Goal: Task Accomplishment & Management: Use online tool/utility

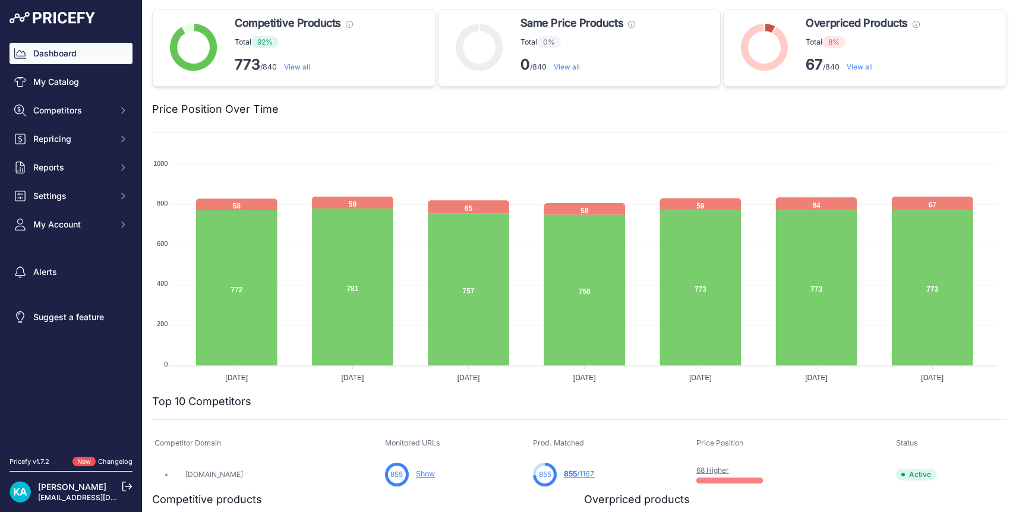
click at [52, 17] on img at bounding box center [53, 18] width 86 height 12
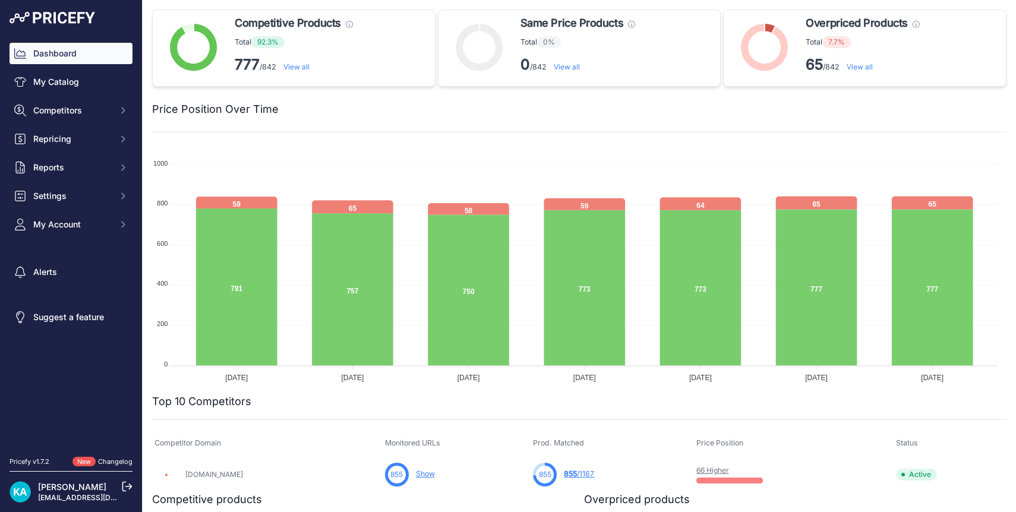
click at [854, 66] on link "View all" at bounding box center [859, 66] width 26 height 9
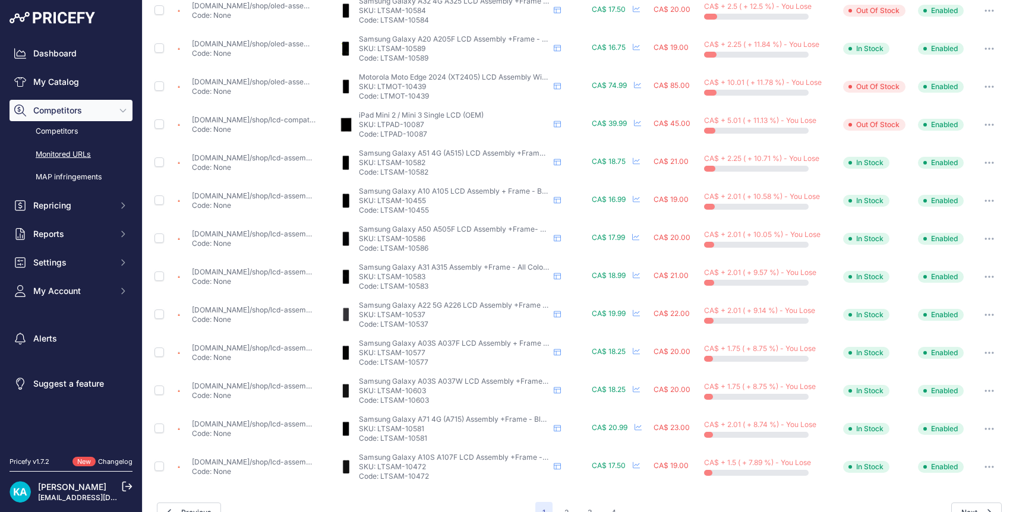
scroll to position [391, 0]
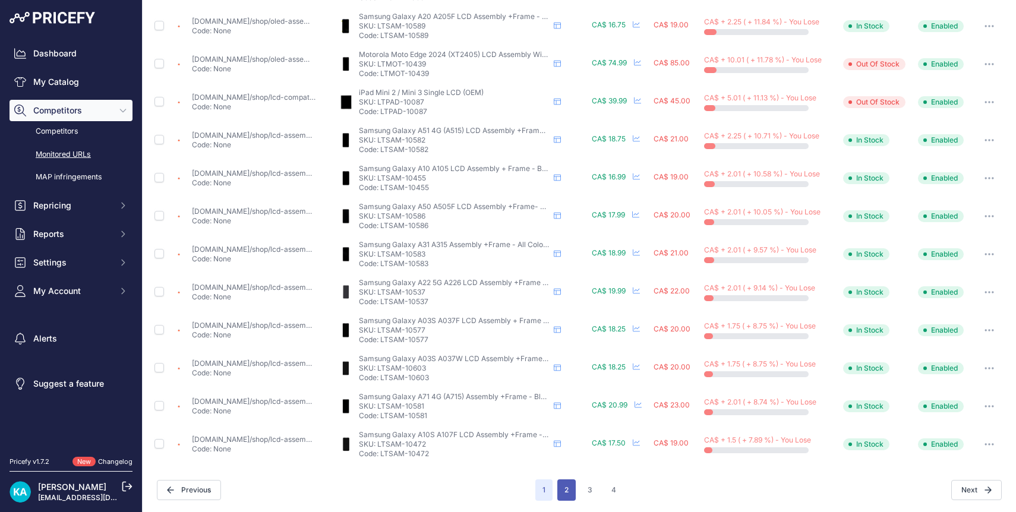
click at [559, 491] on button "2" at bounding box center [566, 489] width 18 height 21
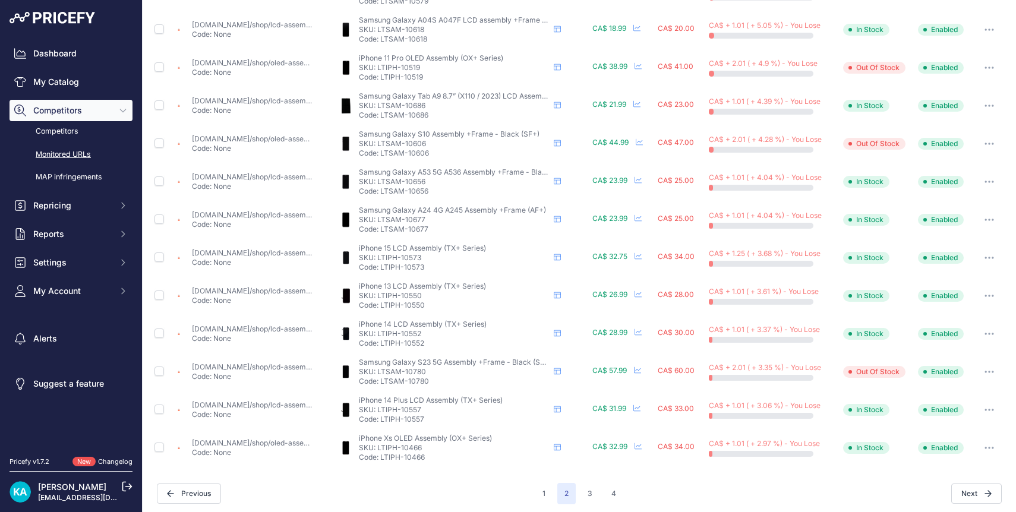
scroll to position [391, 0]
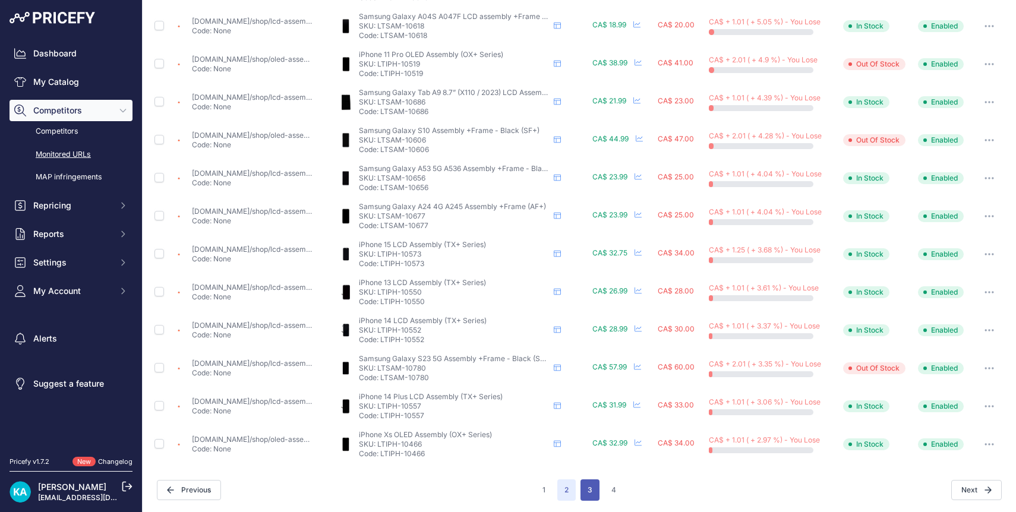
click at [587, 489] on button "3" at bounding box center [589, 489] width 19 height 21
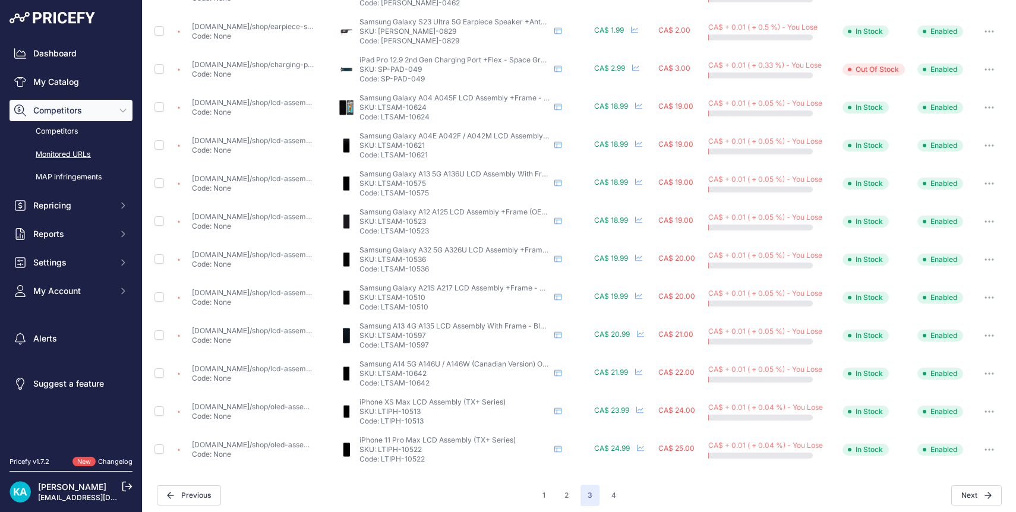
scroll to position [391, 0]
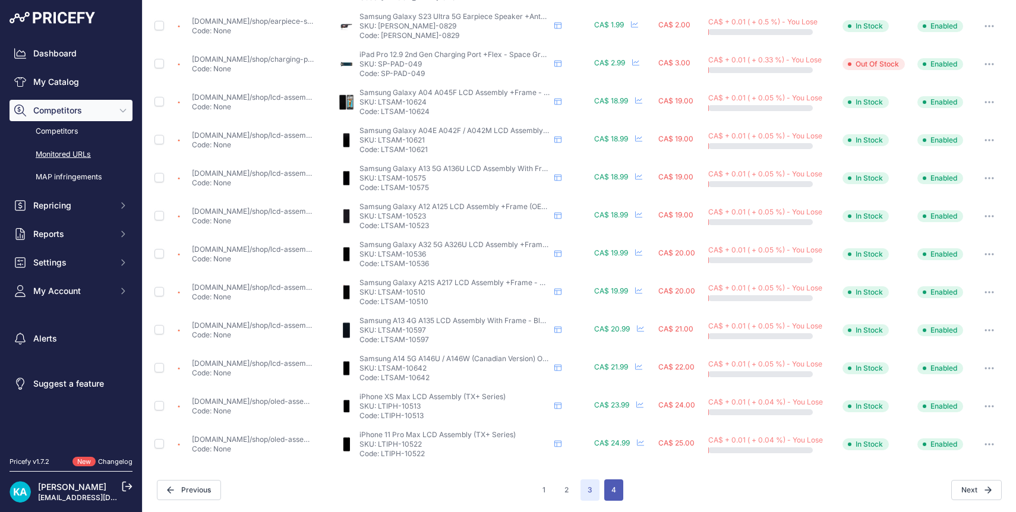
click at [613, 491] on button "4" at bounding box center [613, 489] width 19 height 21
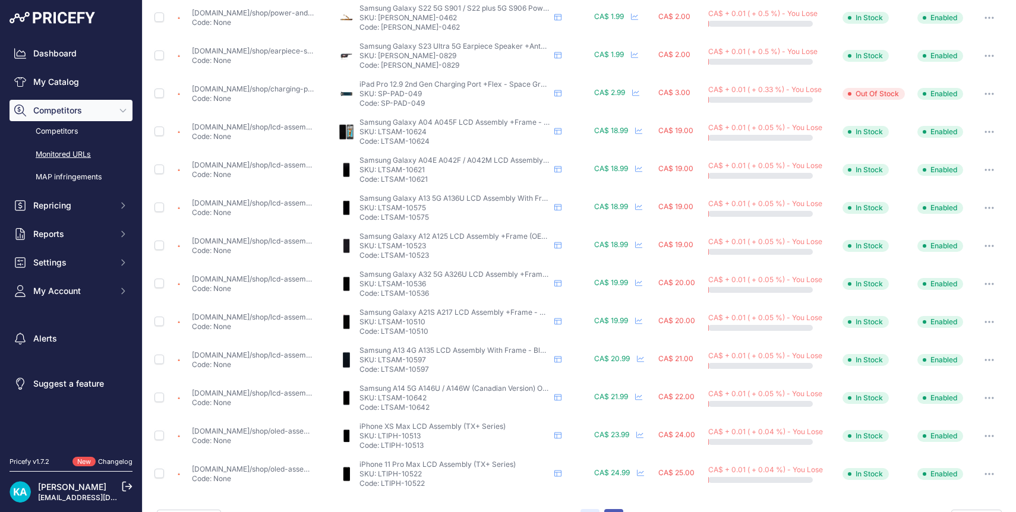
scroll to position [421, 0]
